Goal: Task Accomplishment & Management: Manage account settings

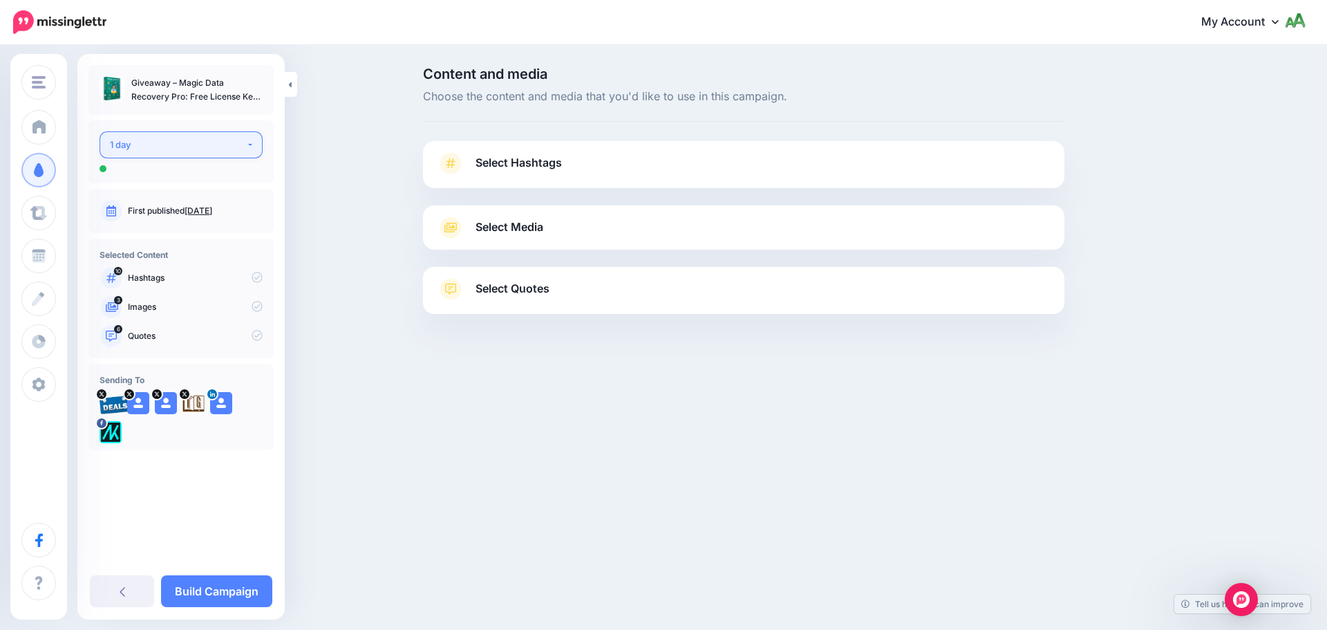
click at [176, 133] on button "1 day" at bounding box center [181, 144] width 163 height 27
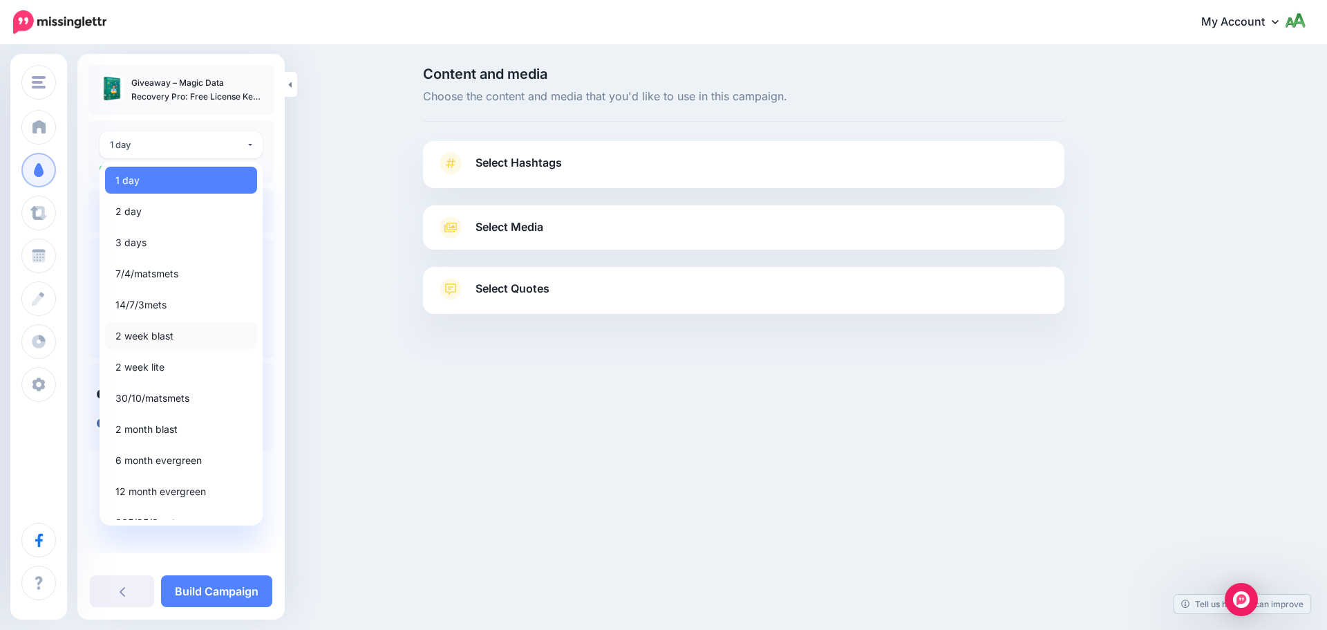
click at [157, 345] on link "2 week blast" at bounding box center [181, 335] width 152 height 27
select select "*****"
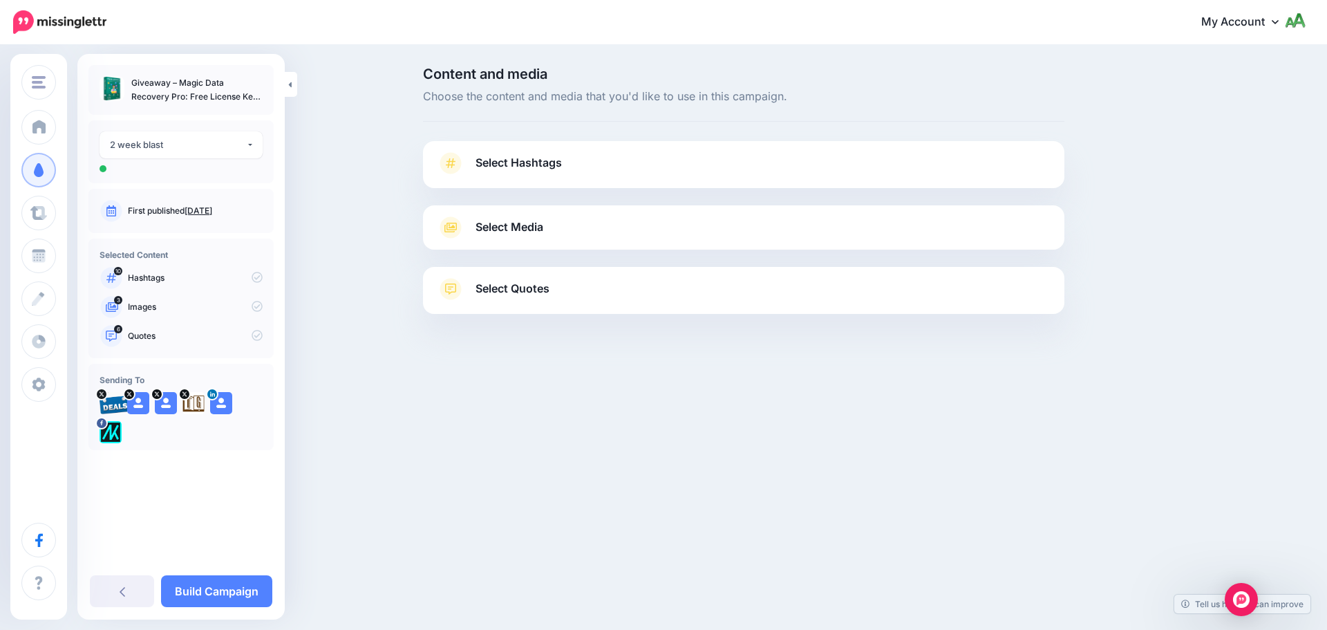
click at [581, 171] on link "Select Hashtags" at bounding box center [744, 170] width 614 height 36
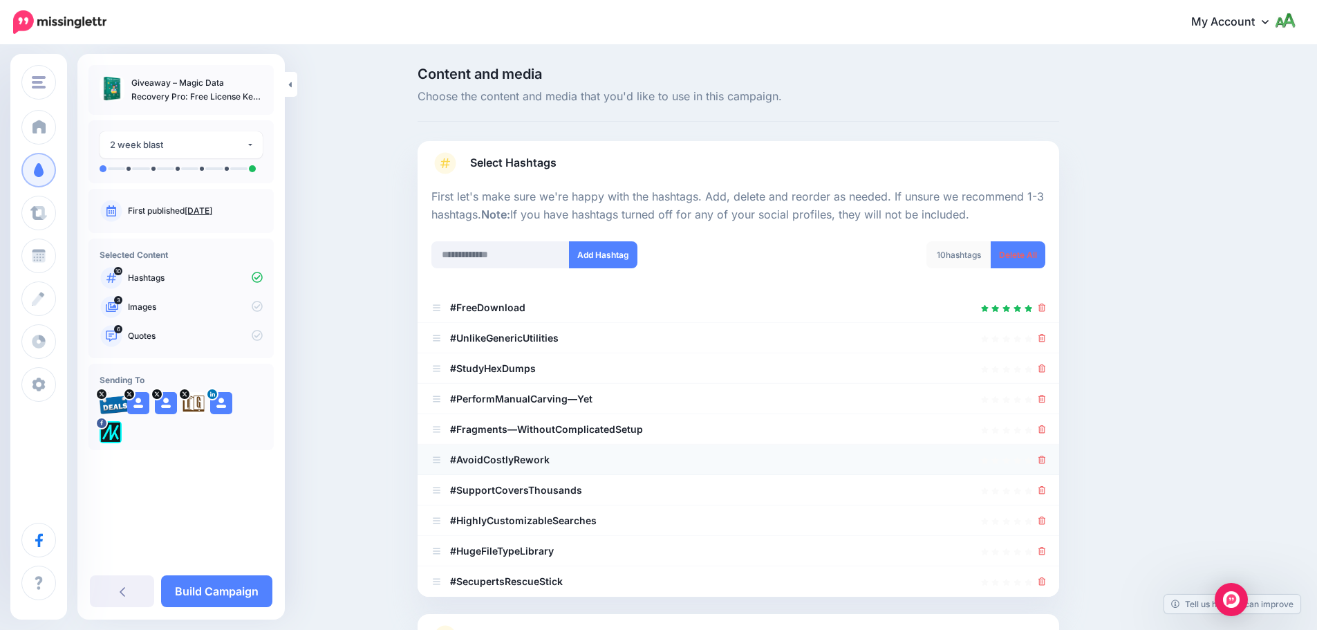
scroll to position [131, 0]
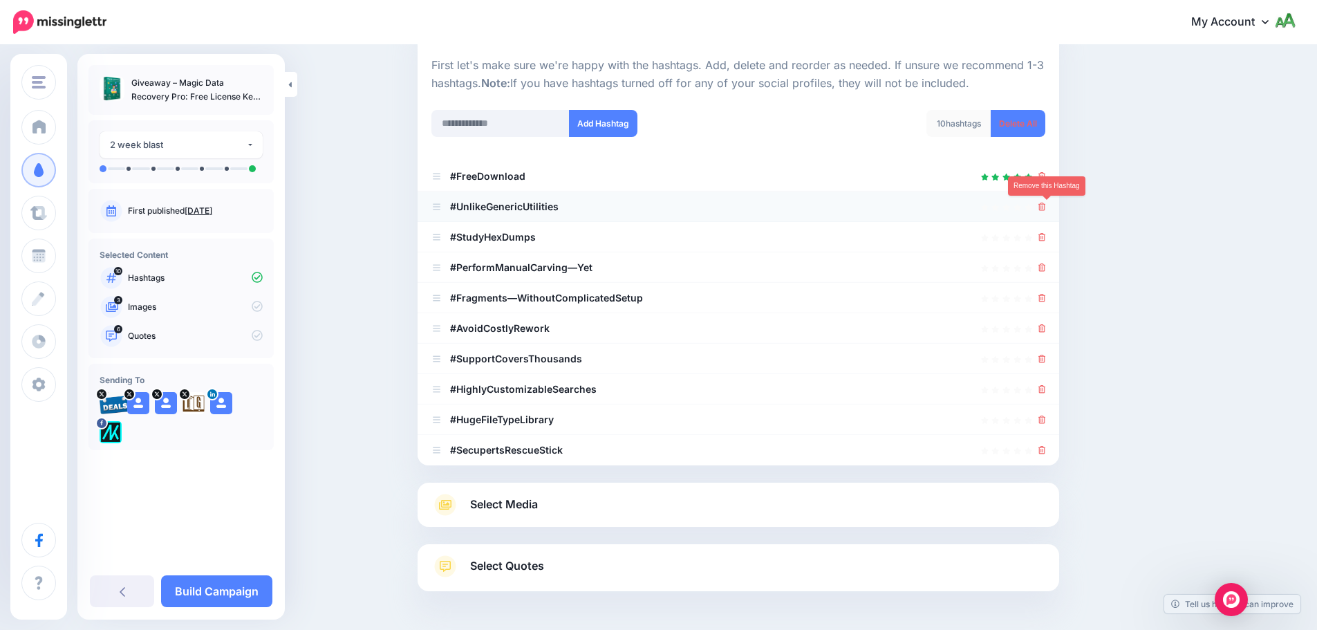
click at [1046, 207] on icon at bounding box center [1042, 207] width 8 height 8
click at [1047, 235] on ul "#FreeDownload #UnlikeGenericUtilities" at bounding box center [738, 313] width 641 height 304
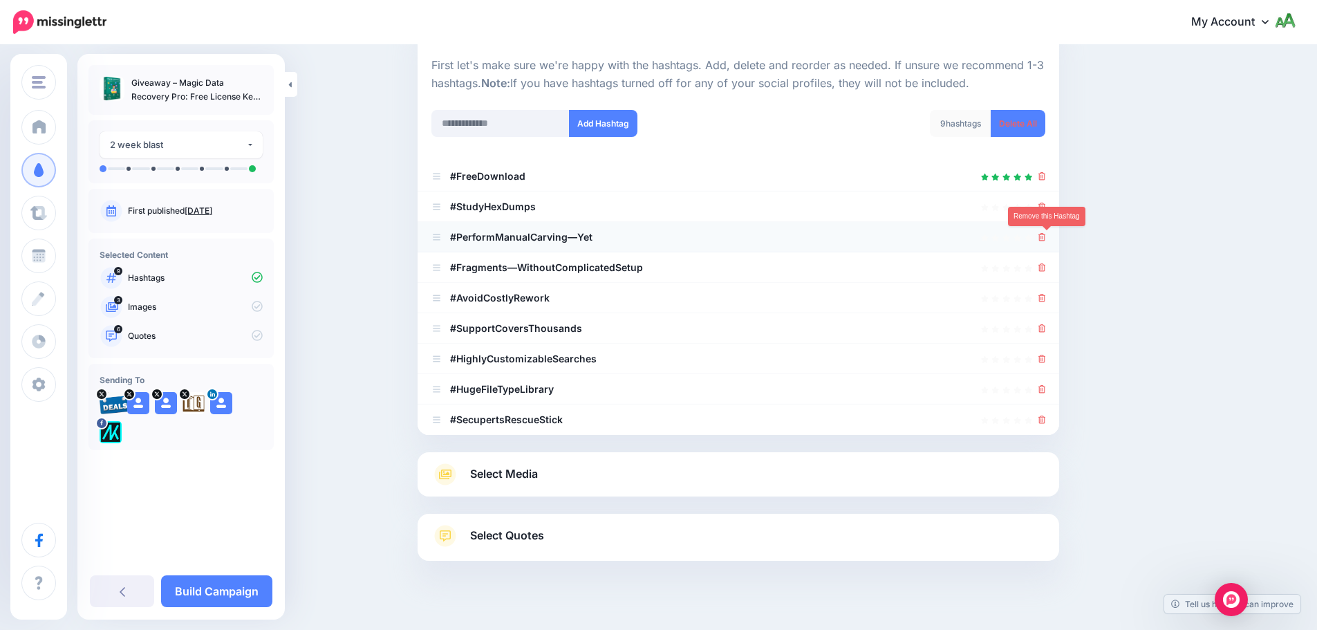
click at [1046, 237] on icon at bounding box center [1042, 237] width 8 height 8
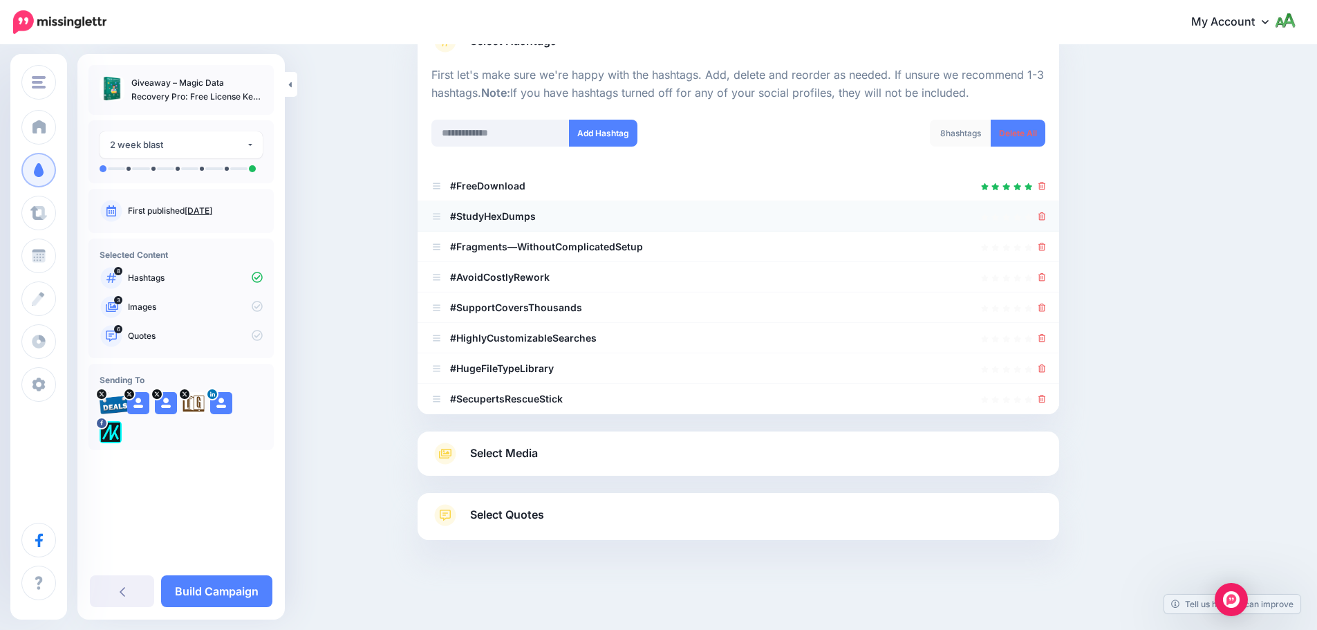
click at [1046, 208] on div at bounding box center [1042, 216] width 8 height 17
click at [1045, 216] on icon at bounding box center [1042, 216] width 8 height 8
click at [1046, 244] on icon at bounding box center [1042, 247] width 8 height 8
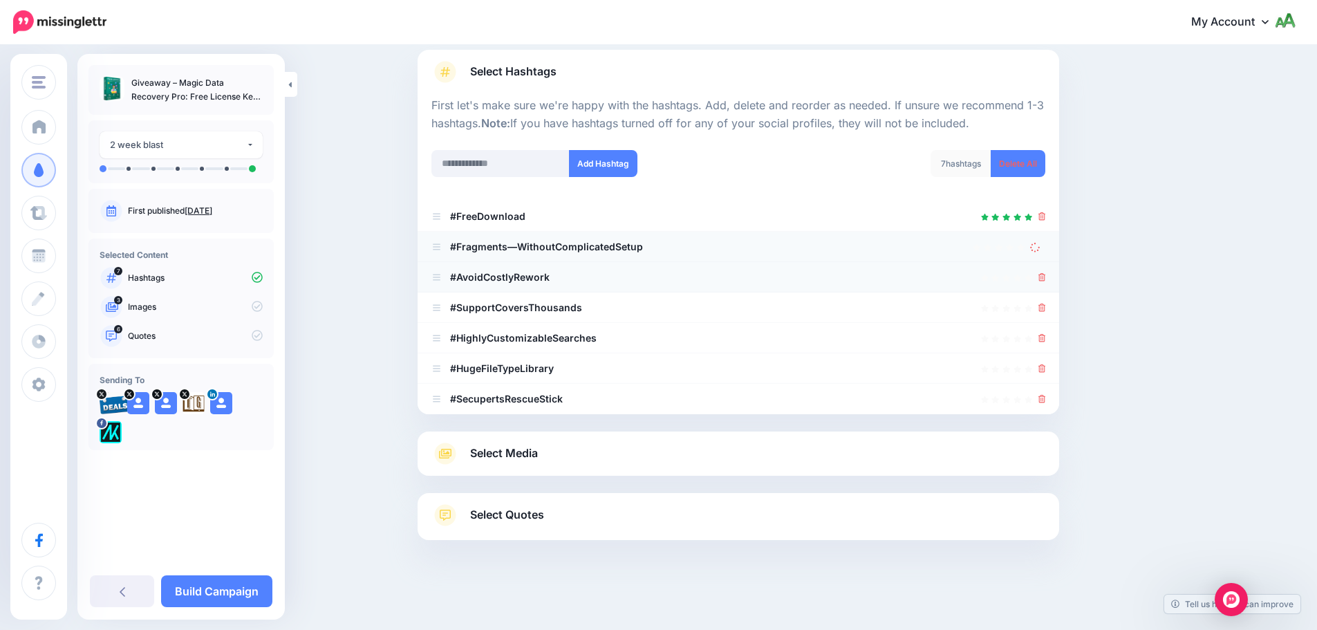
click at [1045, 278] on icon at bounding box center [1042, 277] width 8 height 8
click at [1046, 307] on icon at bounding box center [1042, 307] width 8 height 8
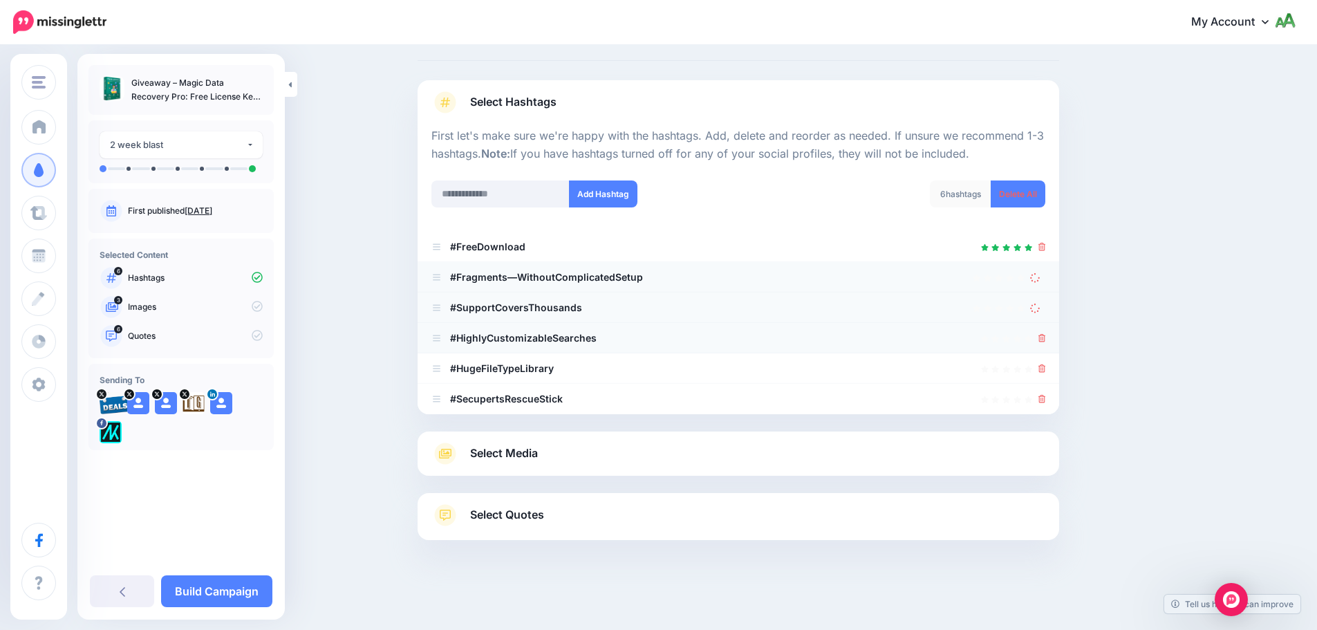
scroll to position [61, 0]
click at [1046, 331] on div at bounding box center [1042, 338] width 8 height 17
click at [1046, 339] on icon at bounding box center [1042, 338] width 8 height 8
click at [1046, 369] on icon at bounding box center [1042, 368] width 8 height 8
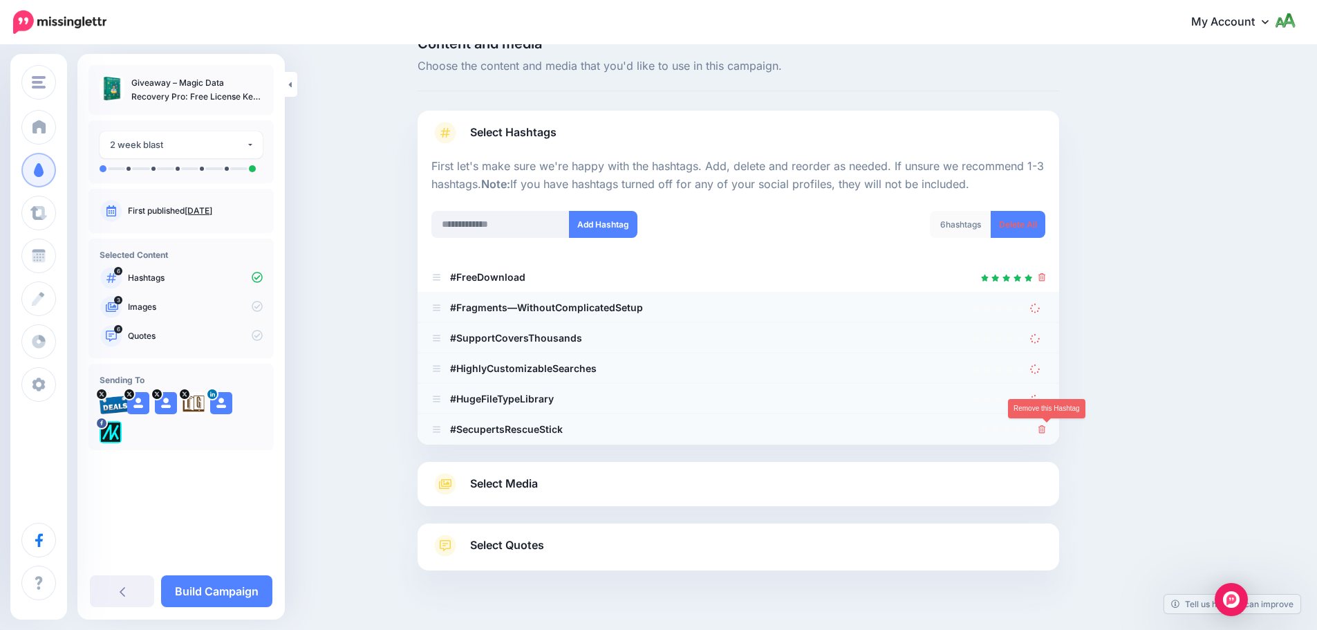
click at [1046, 425] on icon at bounding box center [1042, 429] width 8 height 8
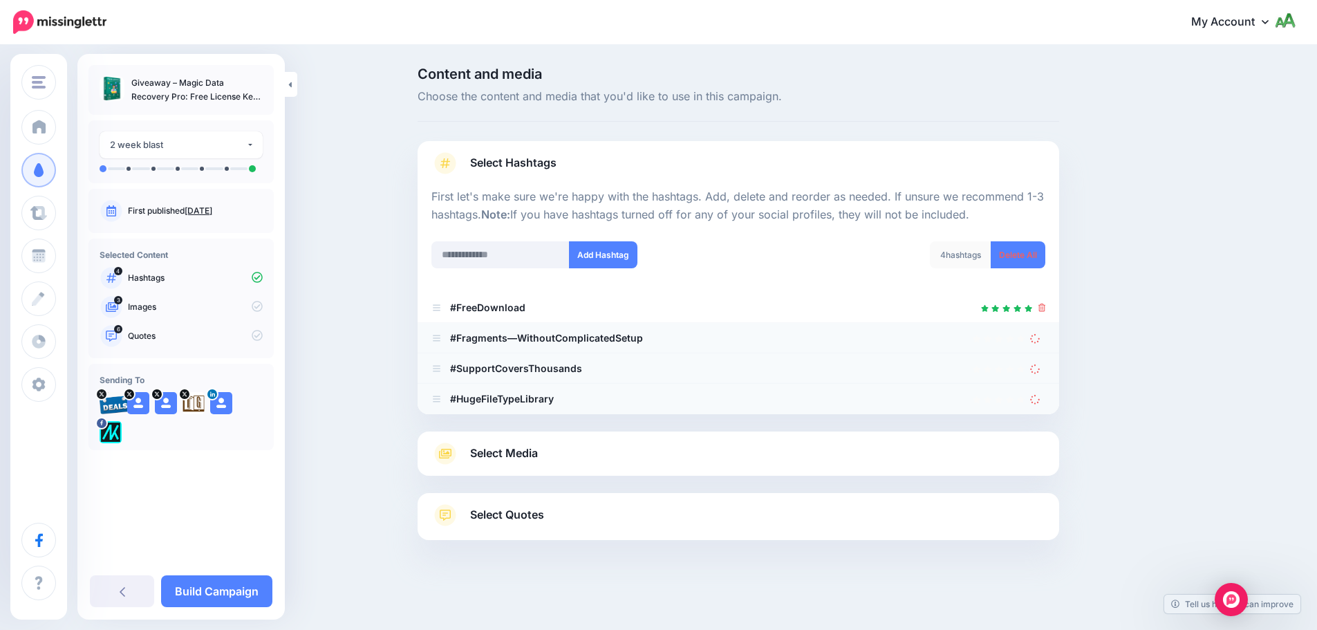
scroll to position [0, 0]
click at [1042, 371] on icon at bounding box center [1041, 369] width 10 height 10
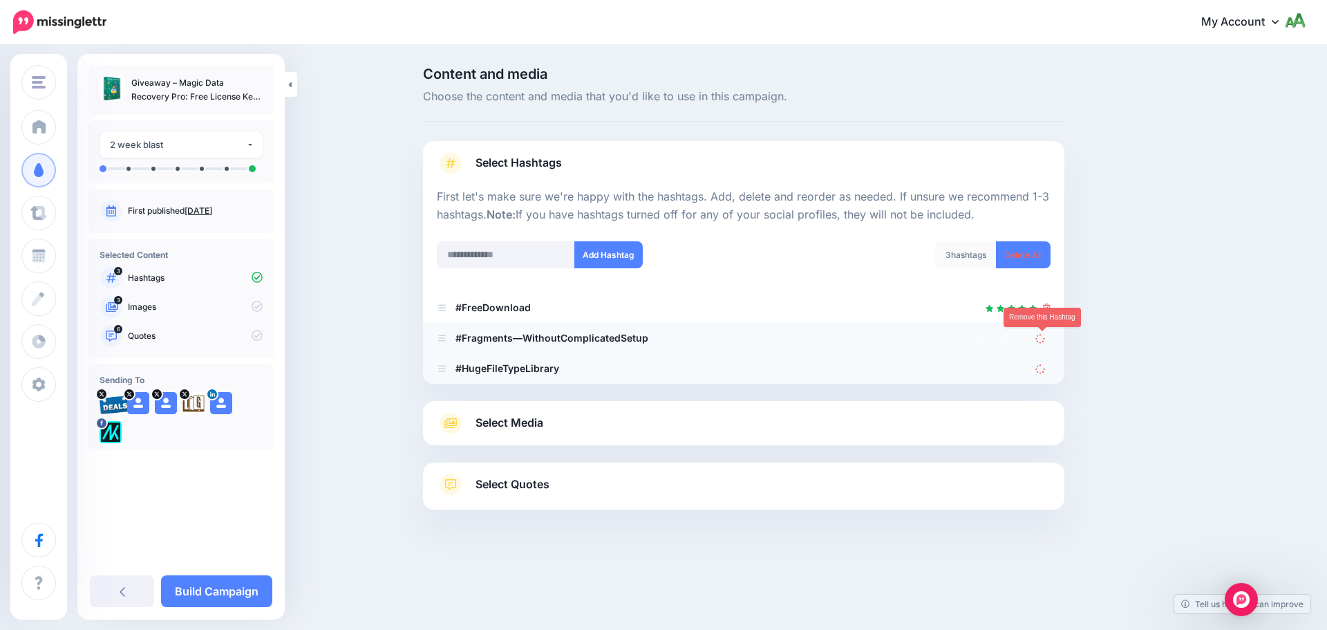
click at [1040, 341] on icon at bounding box center [1041, 338] width 10 height 10
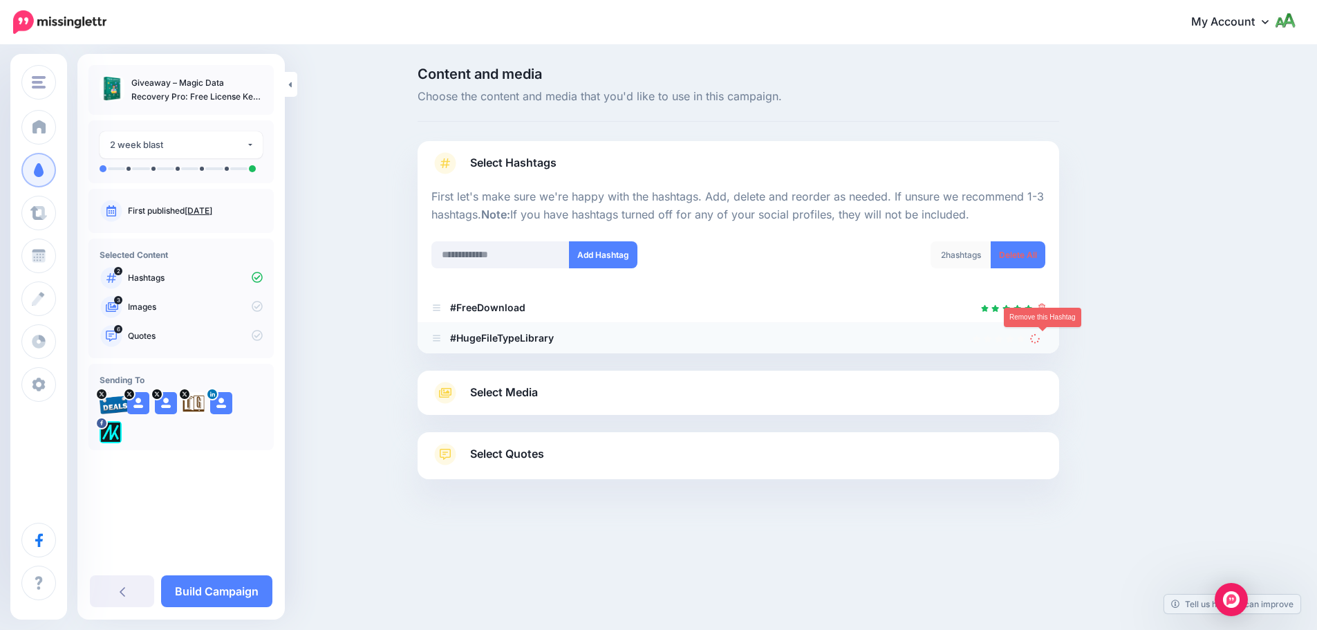
click at [1040, 341] on icon at bounding box center [1035, 338] width 10 height 10
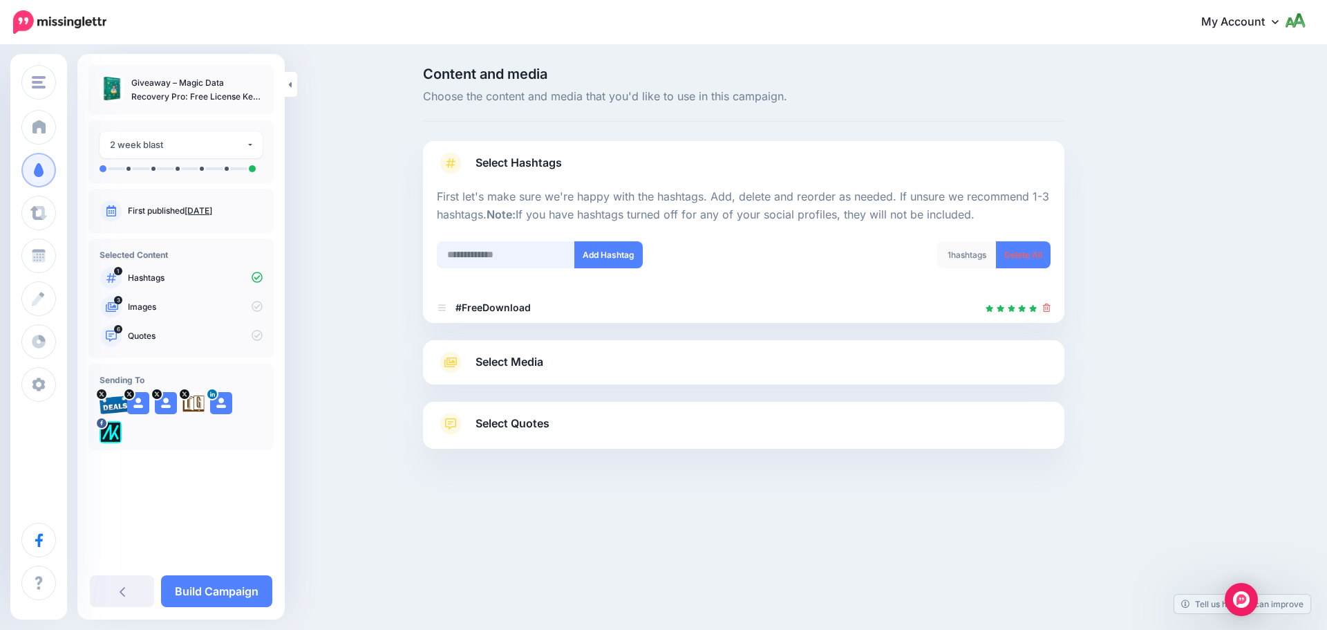
click at [535, 252] on input "text" at bounding box center [506, 254] width 138 height 27
click at [471, 254] on input "**********" at bounding box center [506, 254] width 138 height 27
type input "**********"
click at [610, 260] on button "Add Hashtag" at bounding box center [608, 254] width 68 height 27
click at [530, 257] on input "text" at bounding box center [506, 254] width 138 height 27
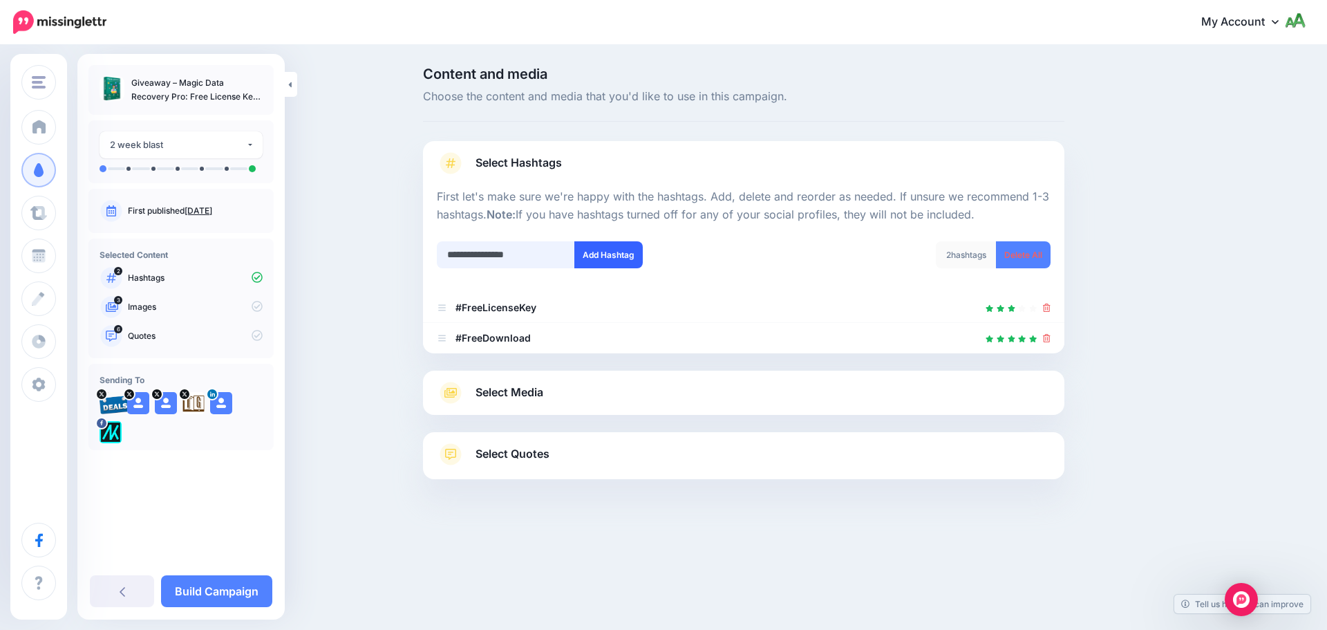
type input "**********"
click at [608, 262] on button "Add Hashtag" at bounding box center [608, 254] width 68 height 27
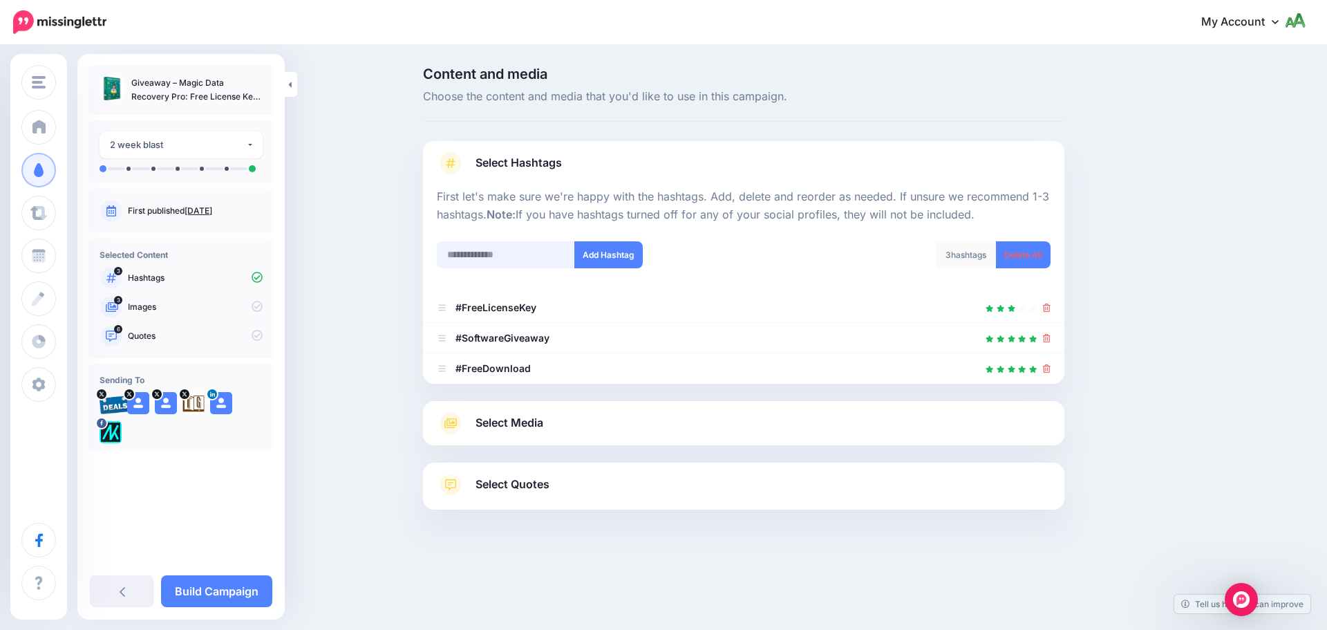
click at [548, 246] on input "text" at bounding box center [506, 254] width 138 height 27
click at [567, 406] on div "Select Media Next, let's make sure we have the best media for this campaign. De…" at bounding box center [743, 423] width 641 height 44
click at [560, 424] on link "Select Media" at bounding box center [744, 423] width 614 height 22
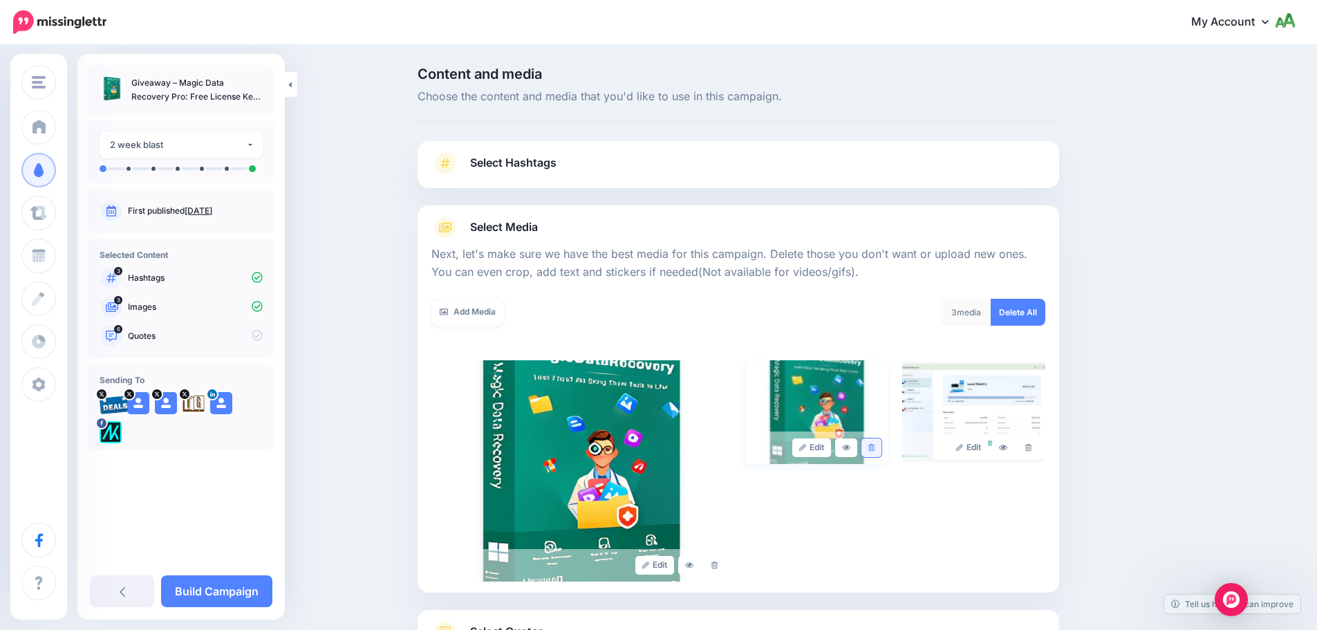
click at [881, 450] on link at bounding box center [871, 447] width 20 height 19
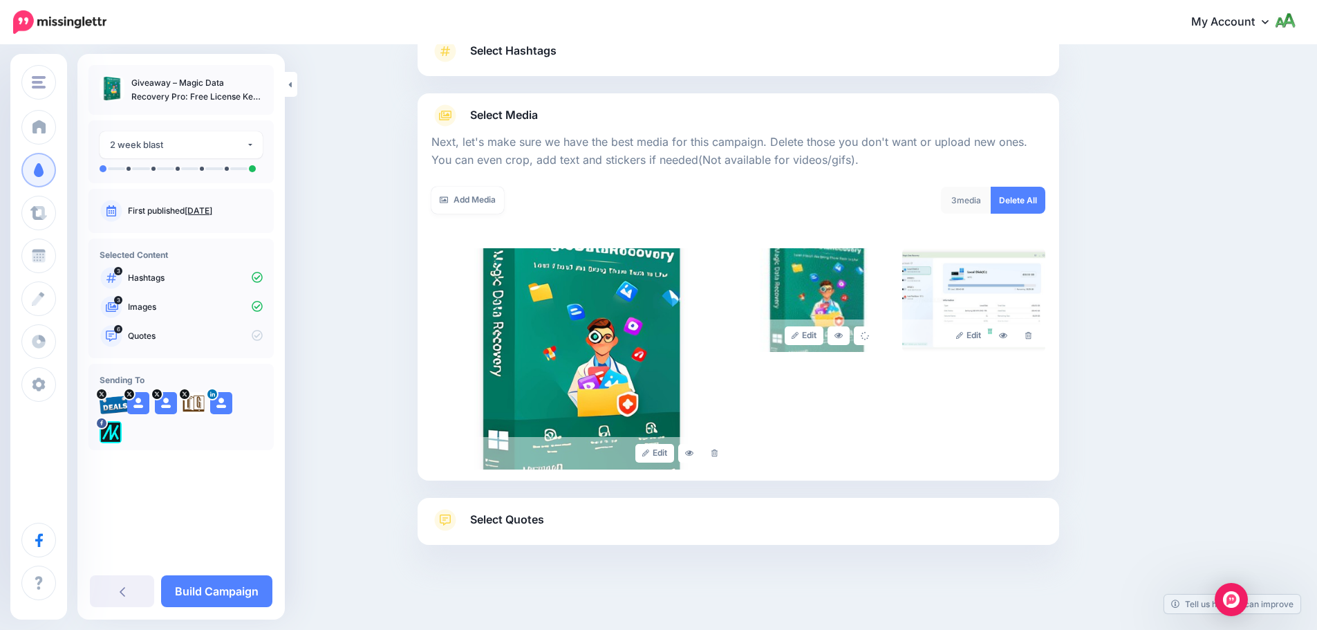
scroll to position [117, 0]
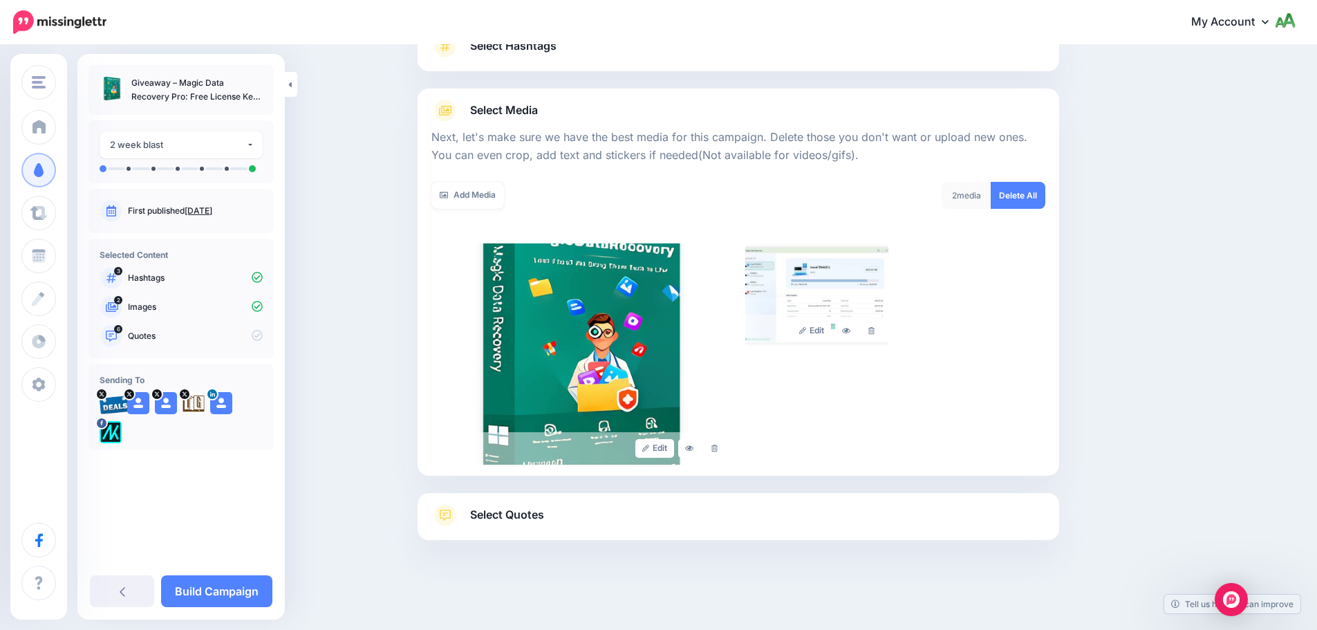
click at [612, 509] on link "Select Quotes" at bounding box center [738, 522] width 614 height 36
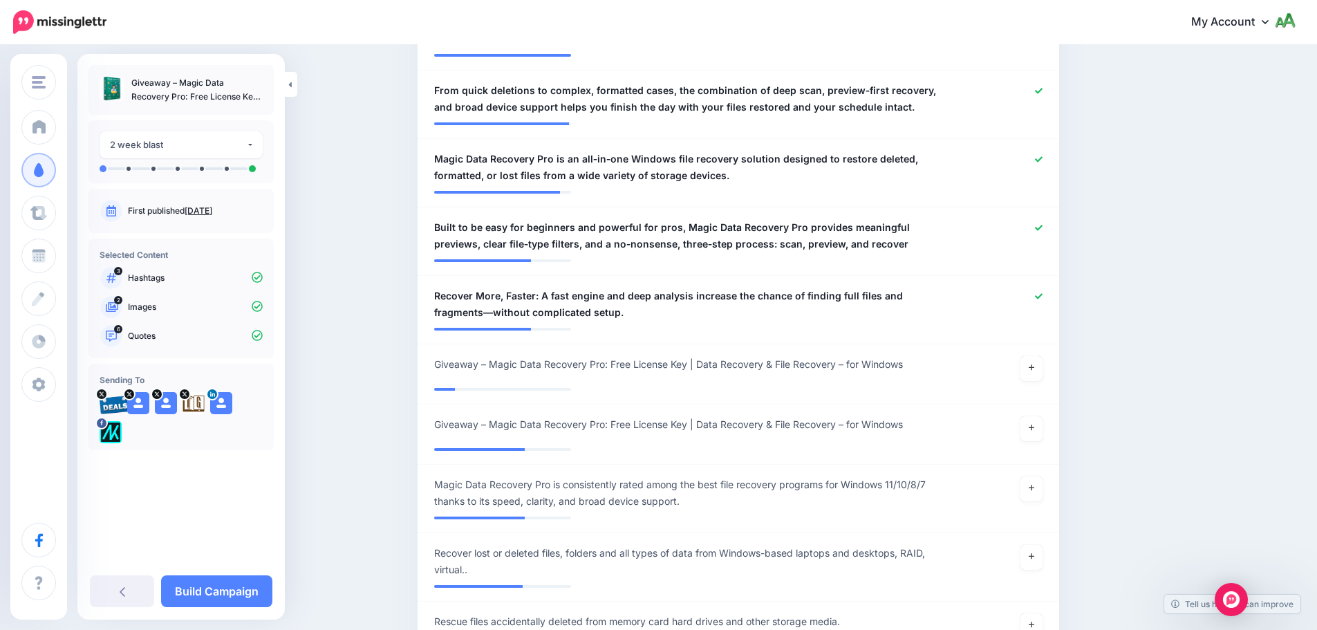
scroll to position [808, 0]
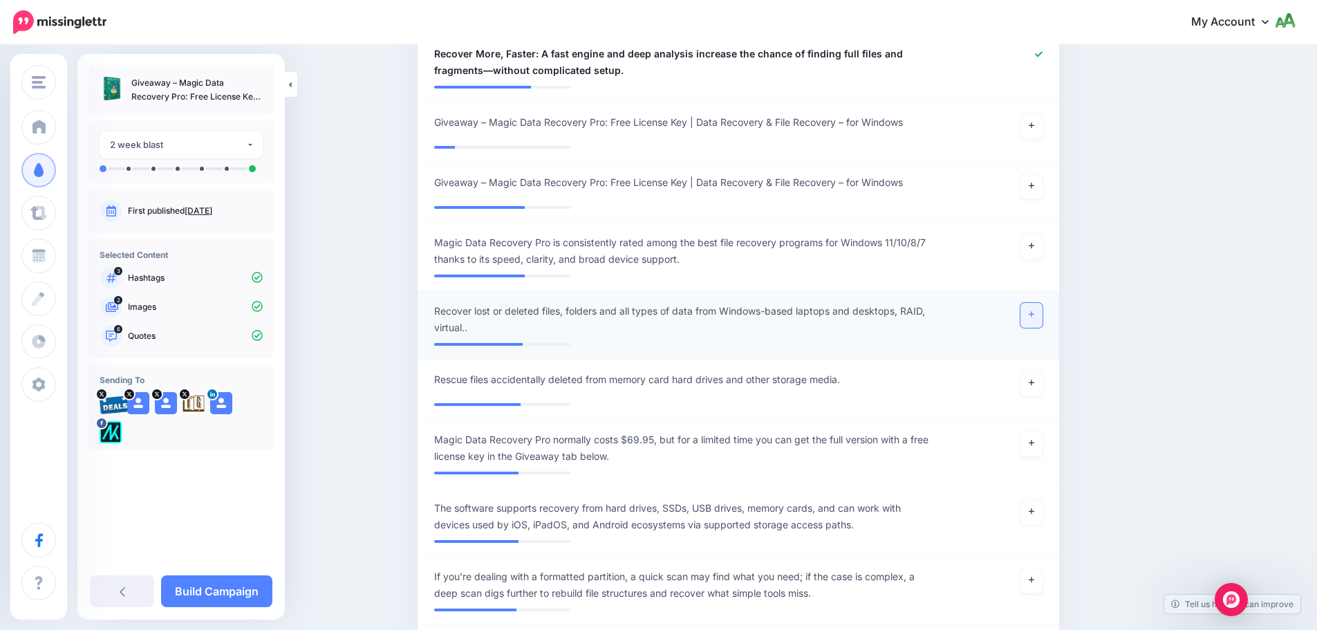
click at [1032, 317] on link at bounding box center [1031, 315] width 22 height 25
click at [1034, 247] on icon at bounding box center [1032, 246] width 6 height 8
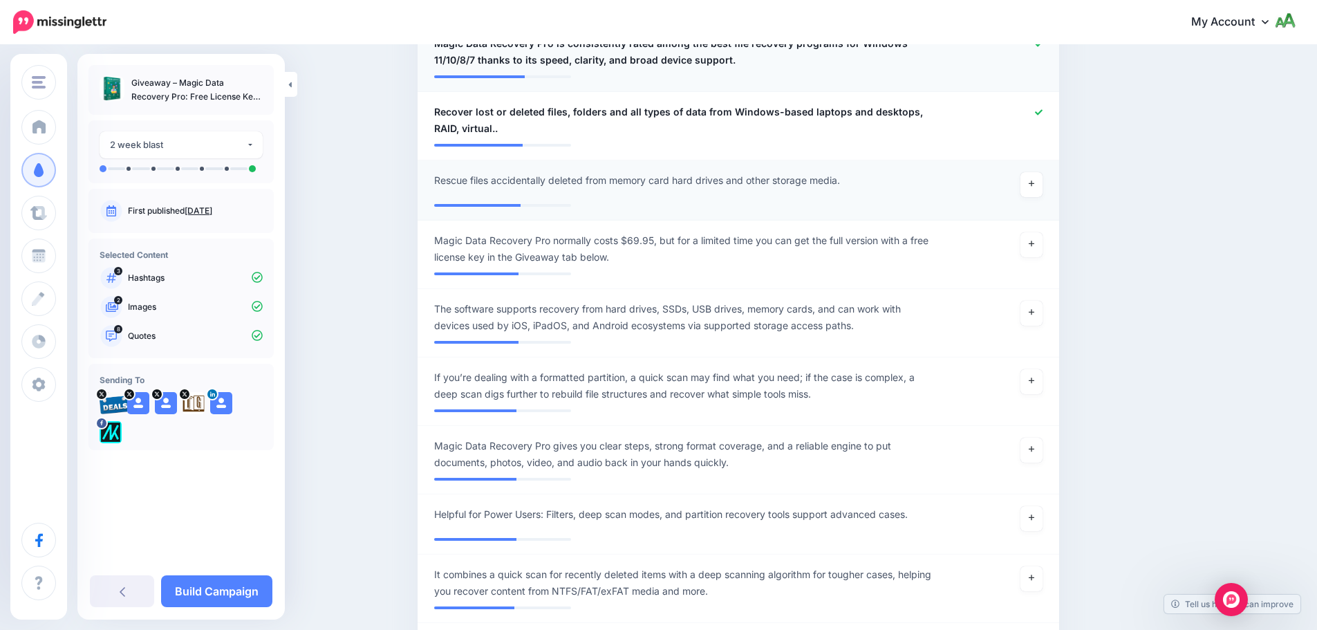
scroll to position [1015, 0]
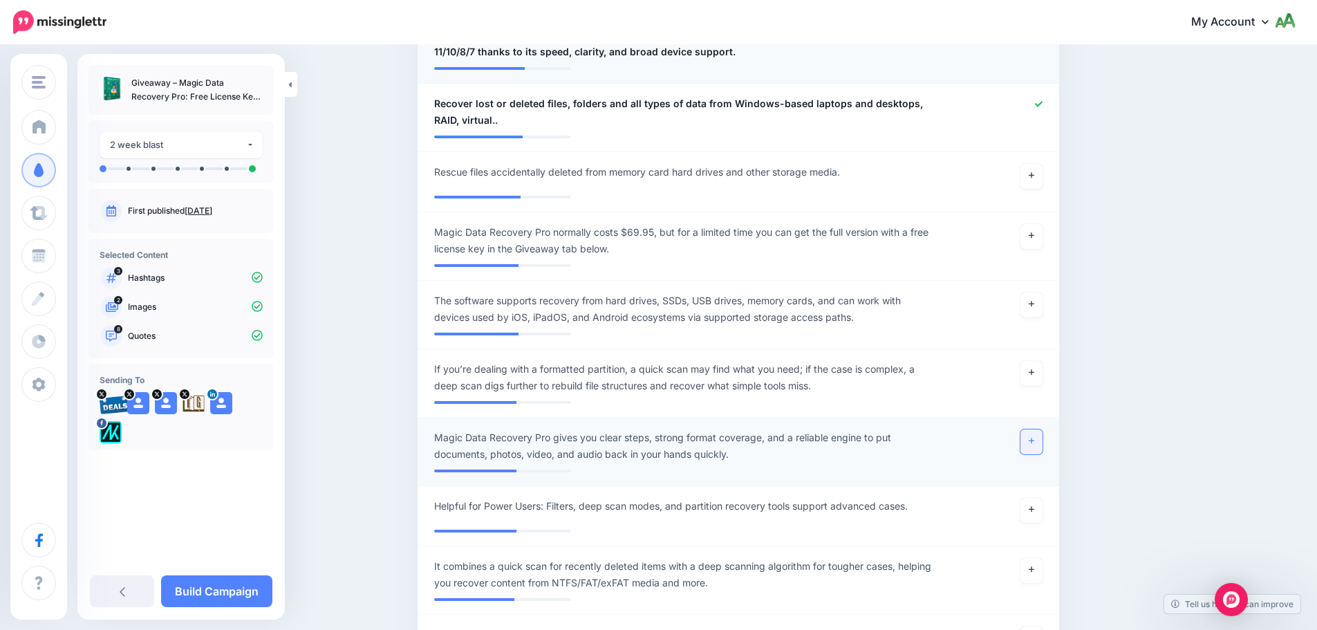
click at [1040, 438] on link at bounding box center [1031, 441] width 22 height 25
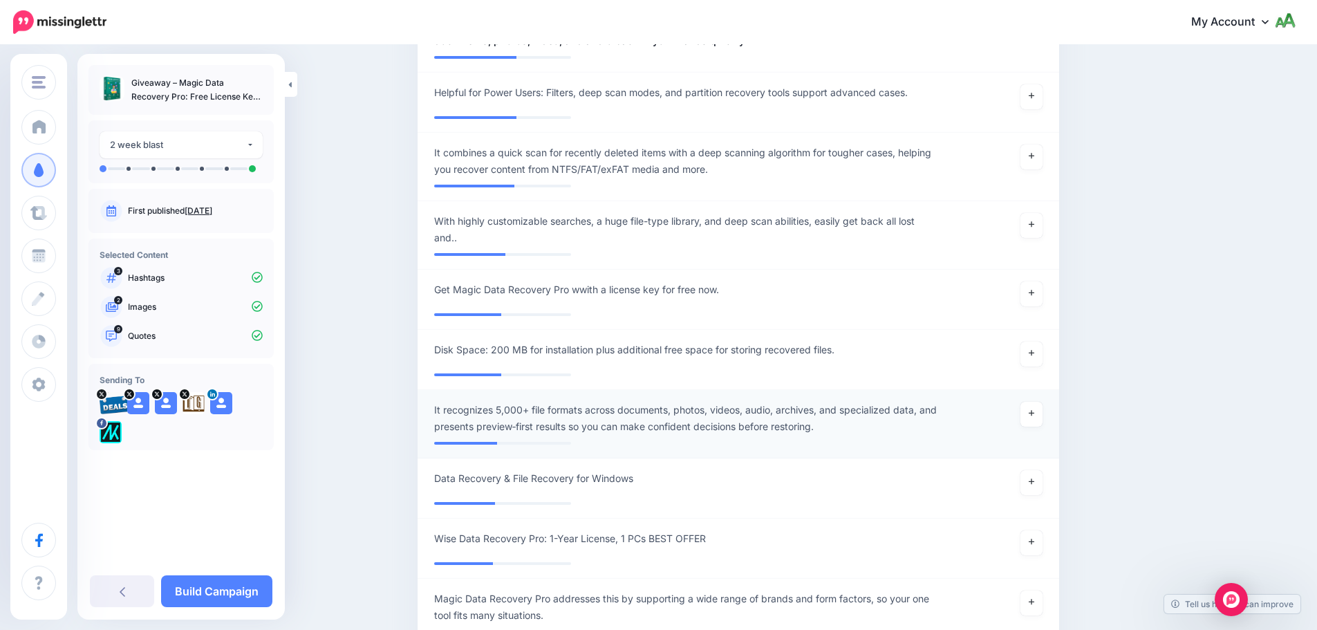
scroll to position [1430, 0]
click at [1042, 413] on link at bounding box center [1031, 412] width 22 height 25
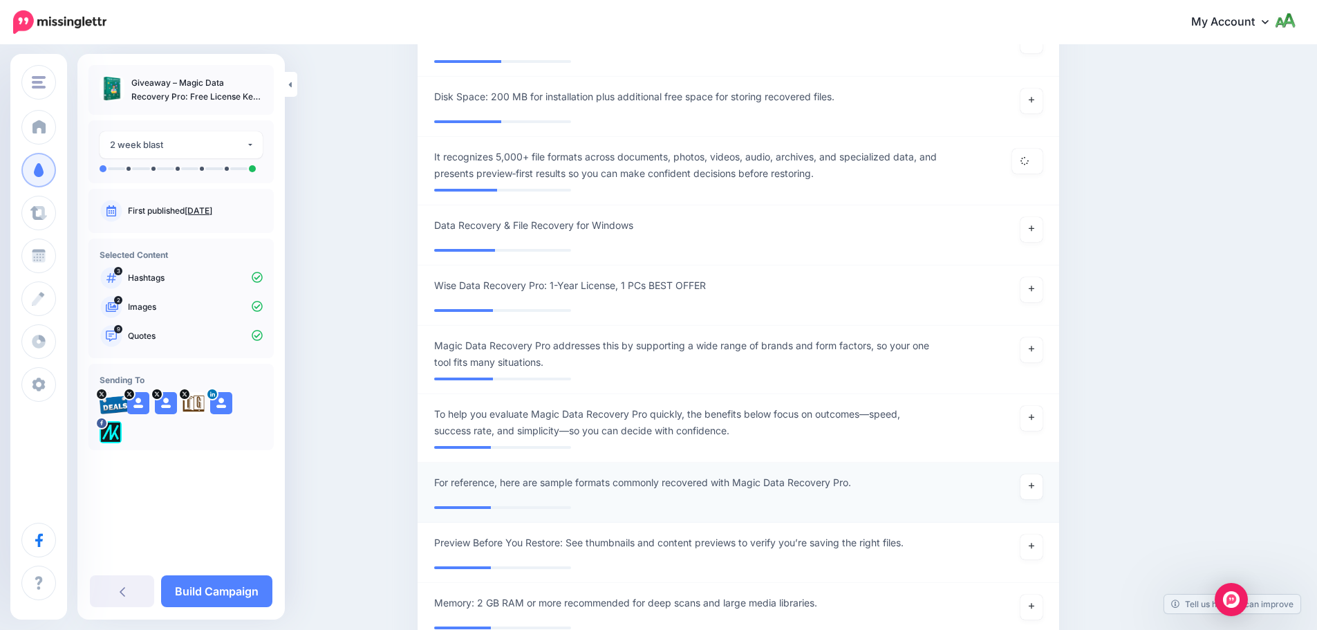
scroll to position [1707, 0]
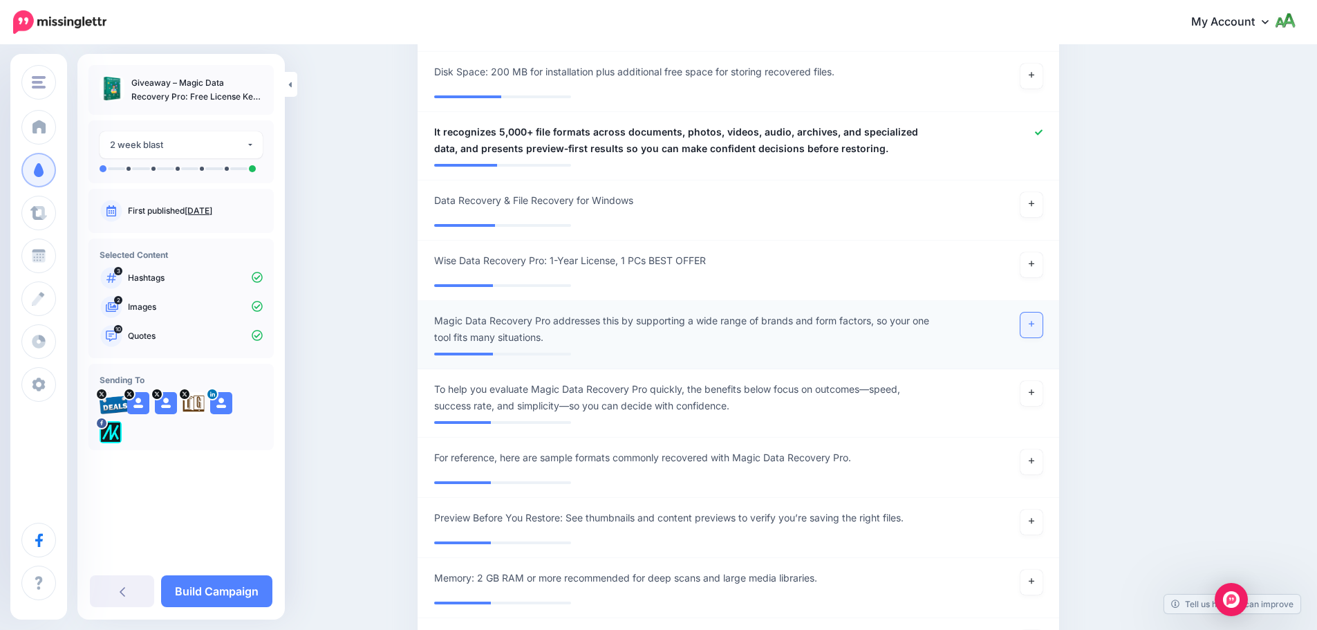
click at [1042, 335] on link at bounding box center [1031, 324] width 22 height 25
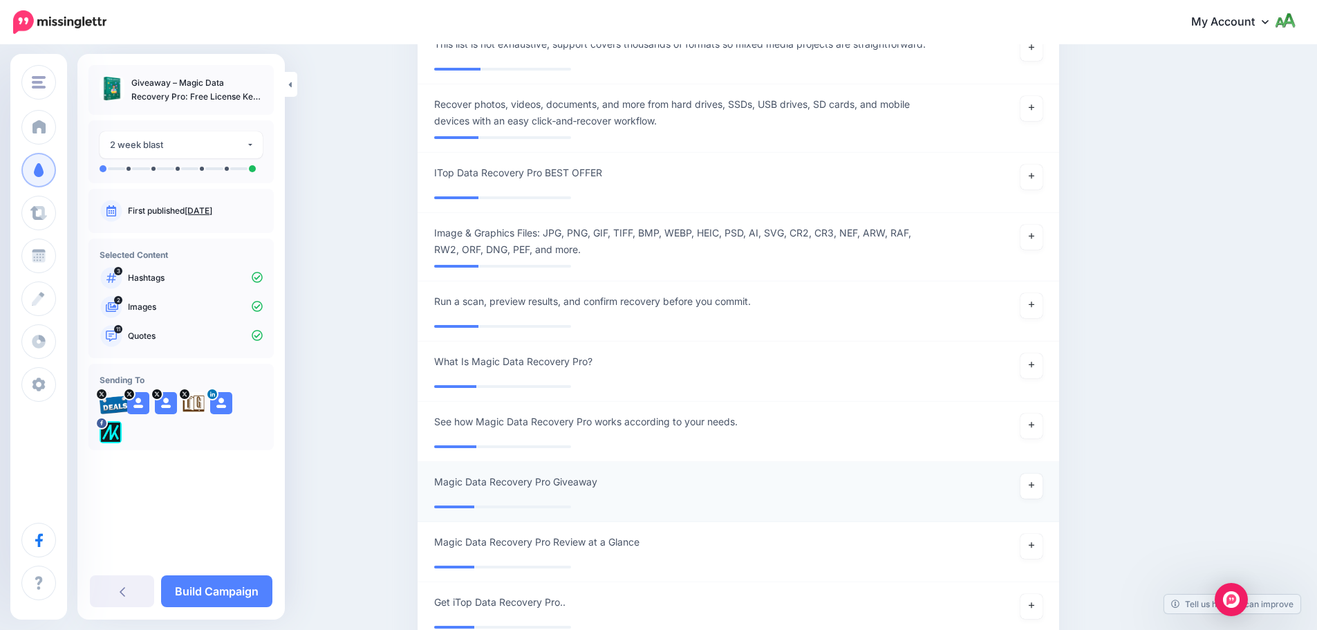
scroll to position [3020, 0]
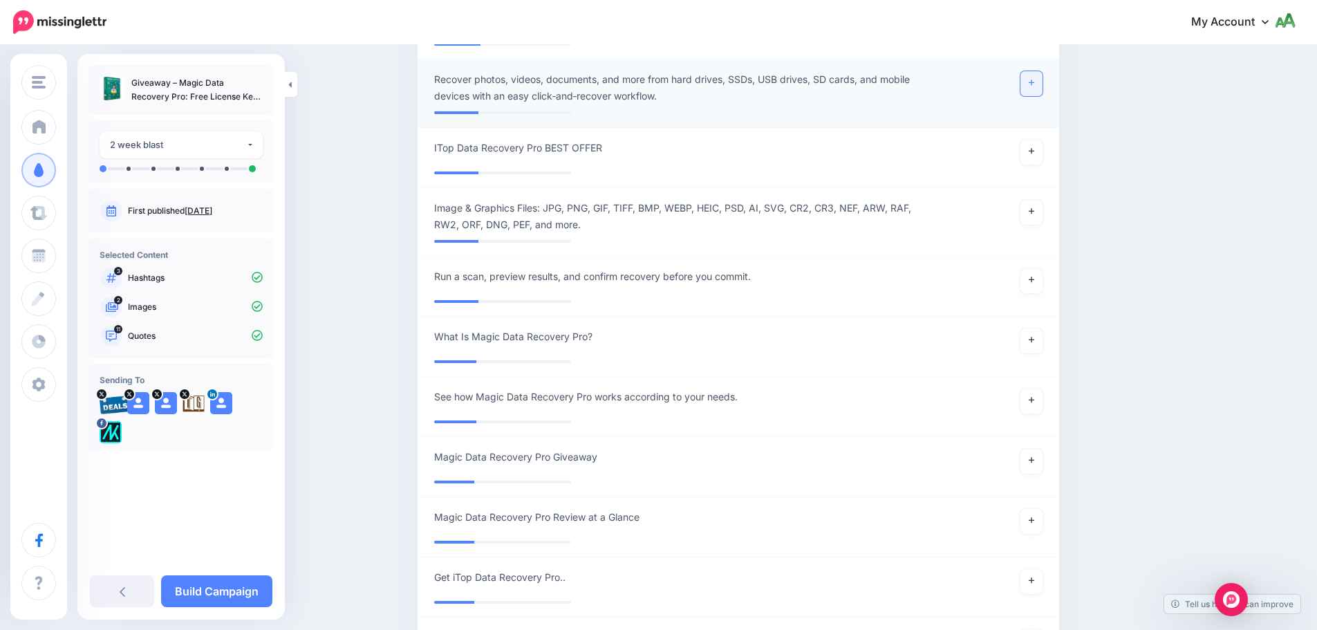
click at [1039, 86] on link at bounding box center [1031, 83] width 22 height 25
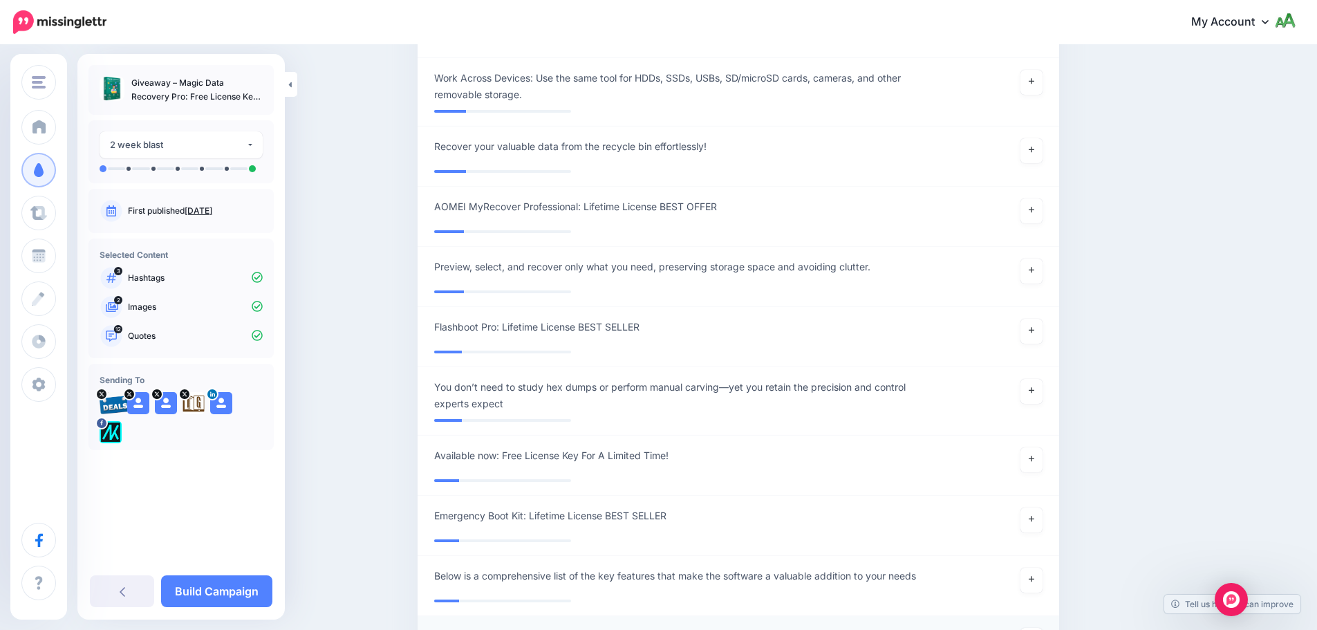
scroll to position [4748, 0]
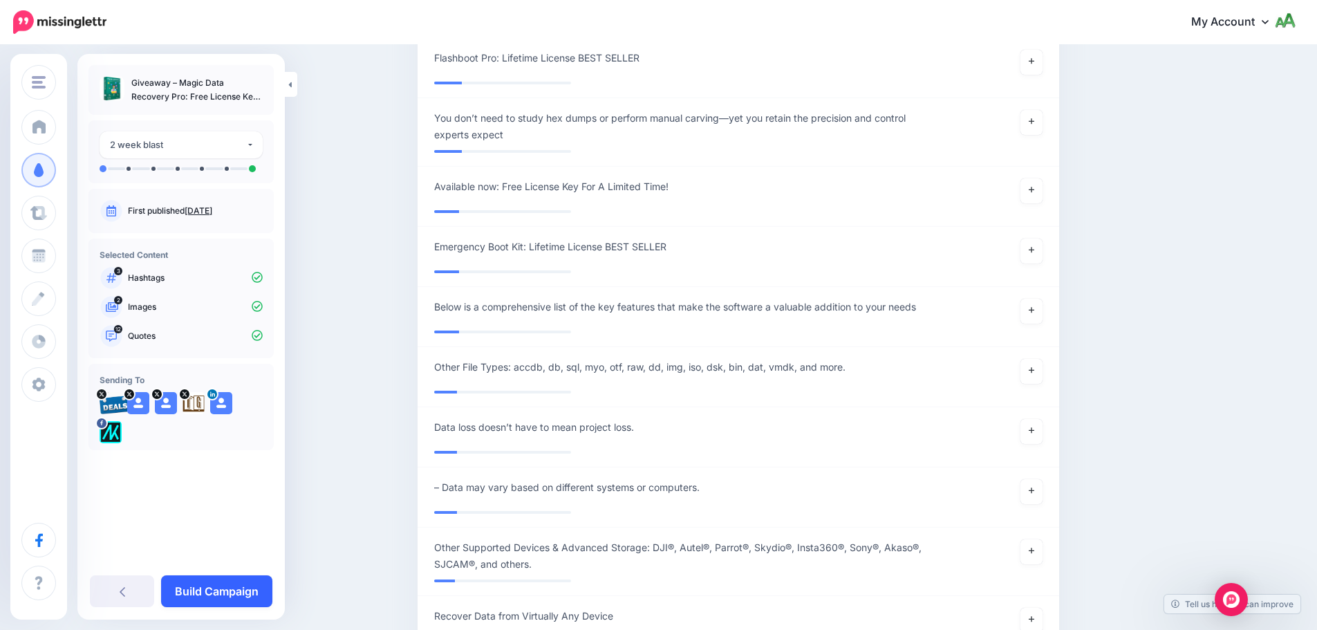
click at [221, 595] on link "Build Campaign" at bounding box center [216, 591] width 111 height 32
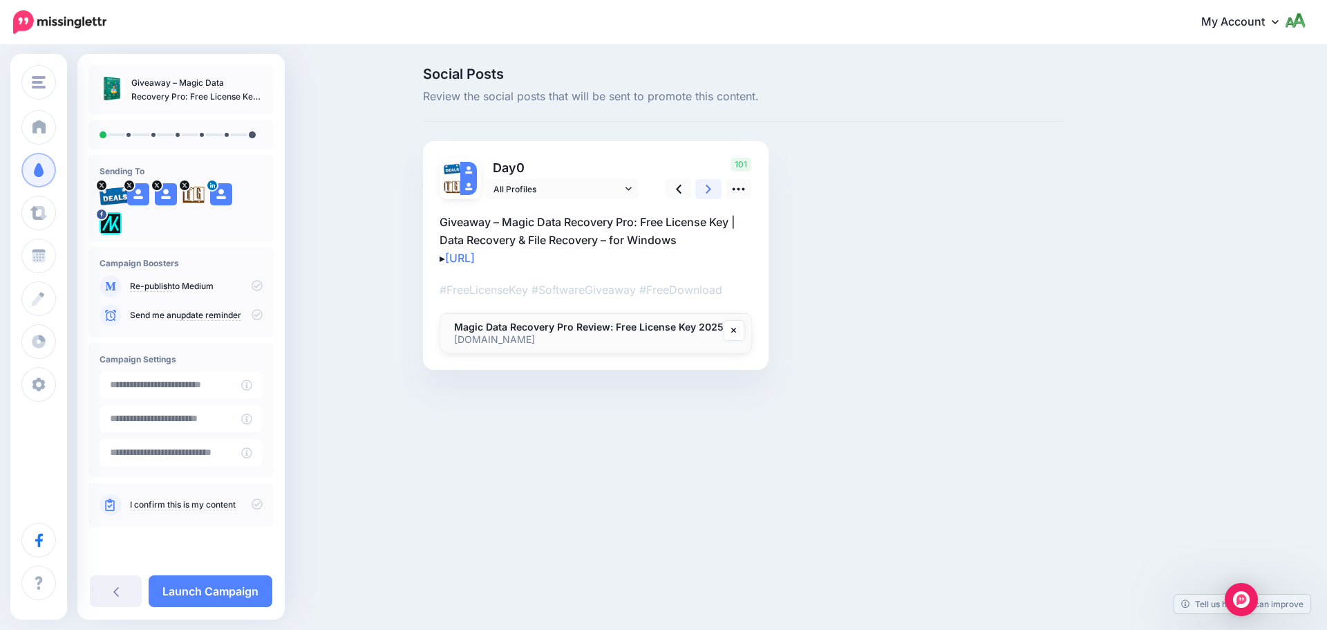
click at [711, 190] on icon at bounding box center [709, 189] width 6 height 15
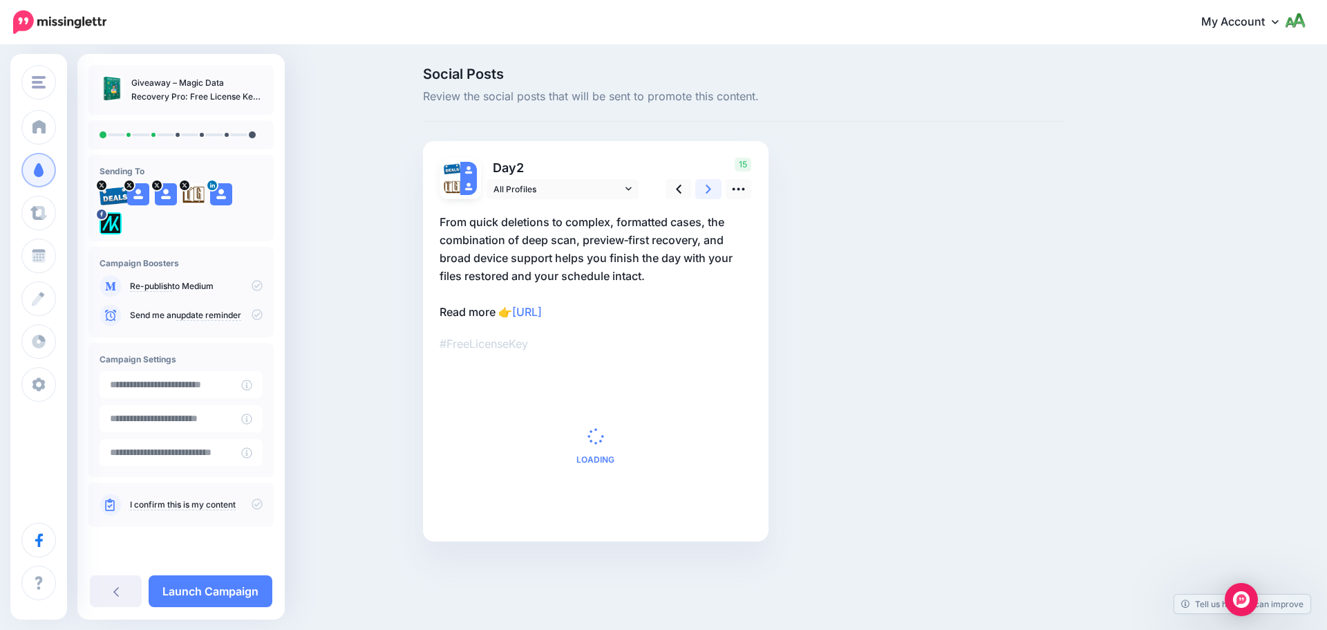
click at [711, 190] on icon at bounding box center [709, 189] width 6 height 15
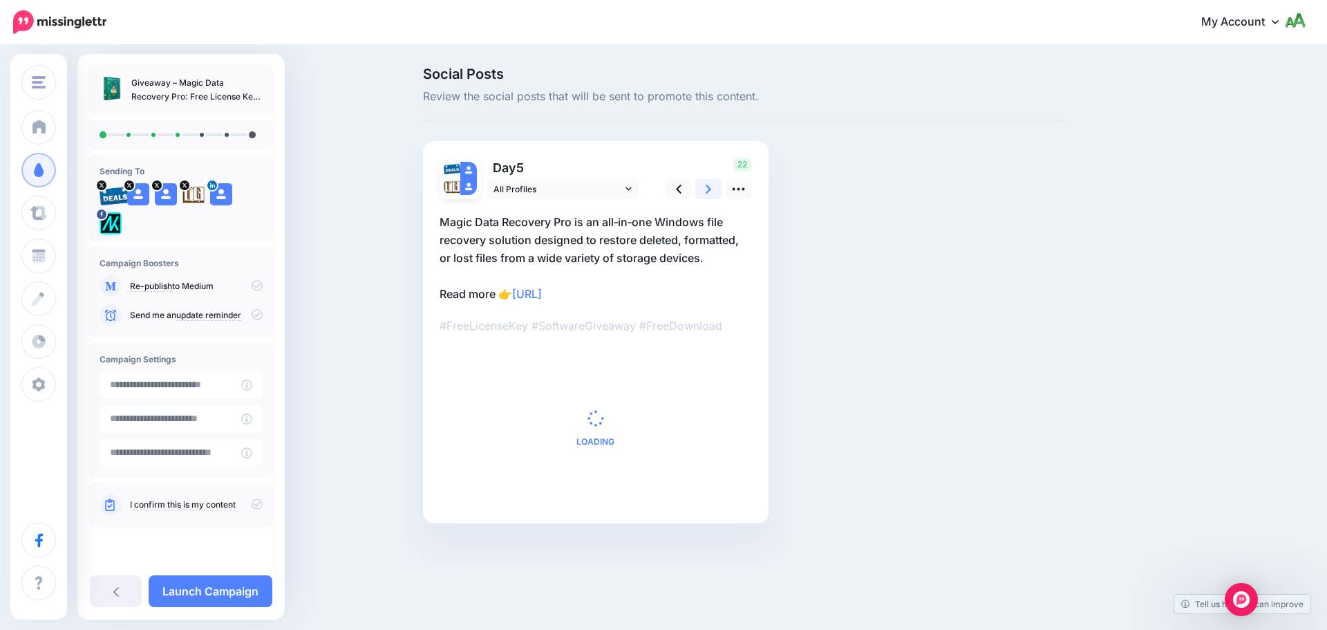
click at [711, 190] on icon at bounding box center [709, 189] width 6 height 15
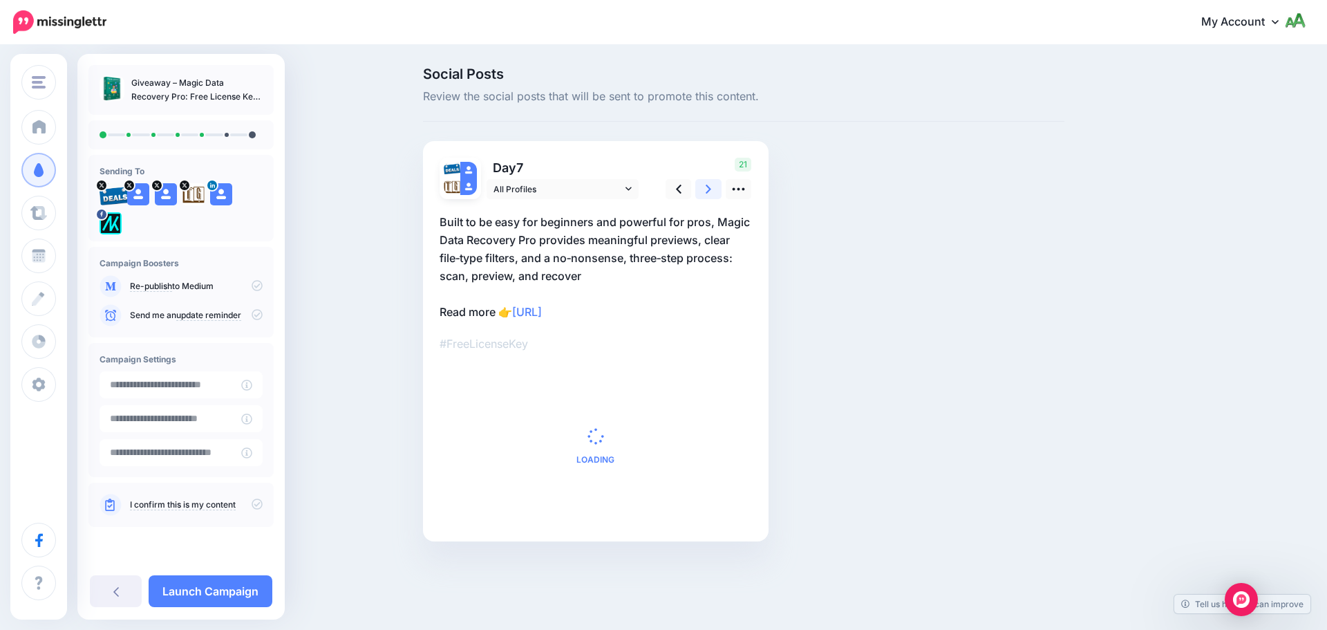
click at [711, 190] on icon at bounding box center [709, 189] width 6 height 15
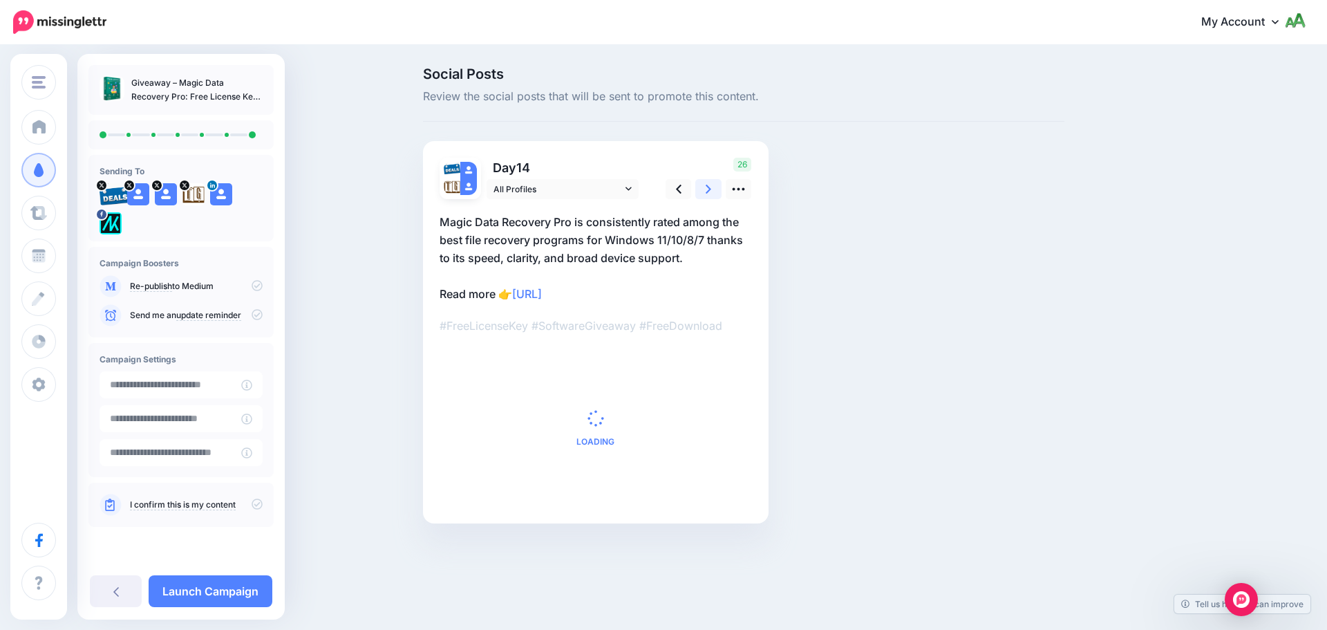
click at [711, 190] on icon at bounding box center [709, 189] width 6 height 15
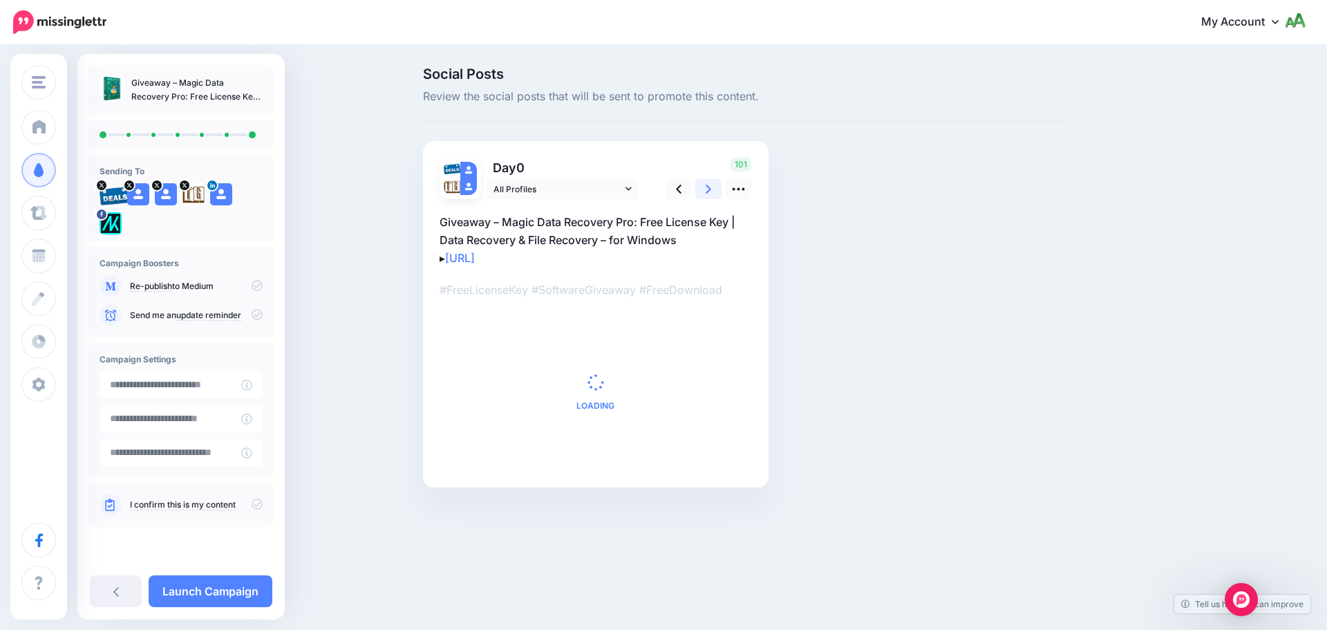
click at [711, 190] on icon at bounding box center [709, 189] width 6 height 15
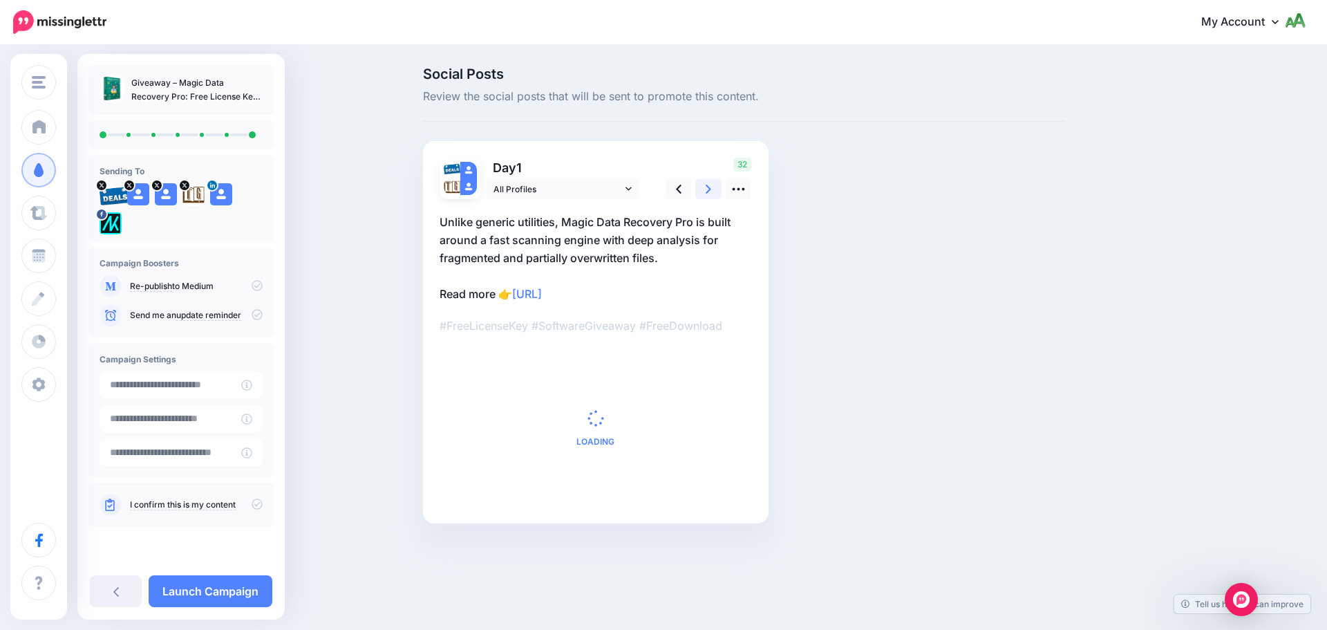
click at [711, 190] on icon at bounding box center [709, 189] width 6 height 15
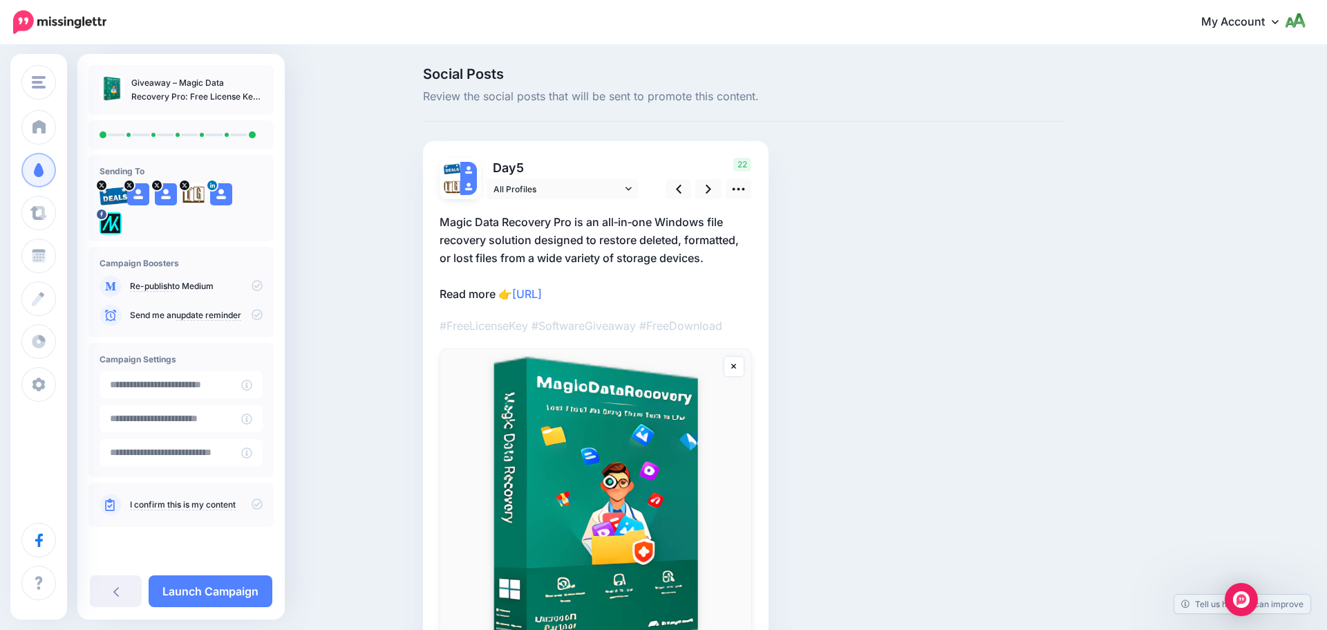
click at [256, 319] on icon at bounding box center [257, 314] width 11 height 11
click at [259, 500] on icon at bounding box center [257, 503] width 11 height 11
click at [252, 315] on icon at bounding box center [257, 314] width 11 height 11
click at [213, 591] on link "Launch Campaign" at bounding box center [211, 591] width 124 height 32
